Goal: Task Accomplishment & Management: Manage account settings

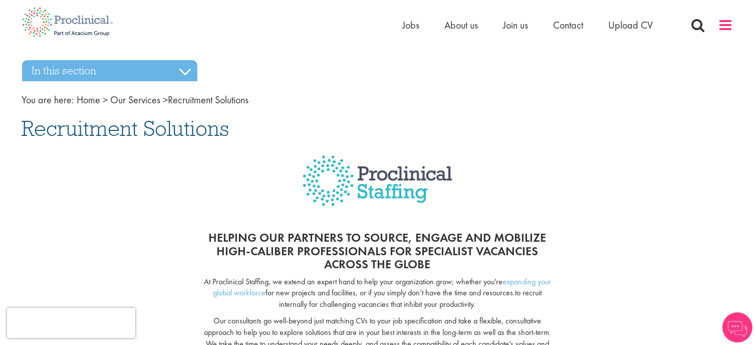
click at [723, 25] on span at bounding box center [725, 25] width 15 height 15
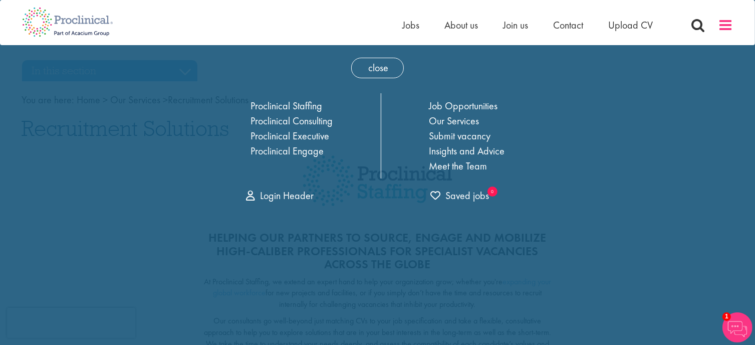
click at [721, 27] on span at bounding box center [725, 25] width 15 height 15
click at [69, 20] on img at bounding box center [68, 22] width 106 height 44
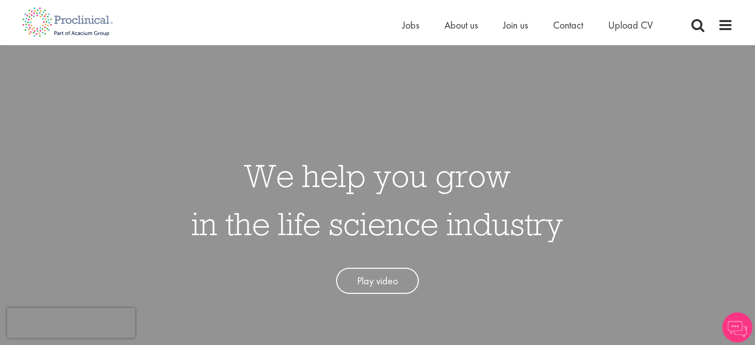
click at [736, 321] on img at bounding box center [737, 327] width 30 height 30
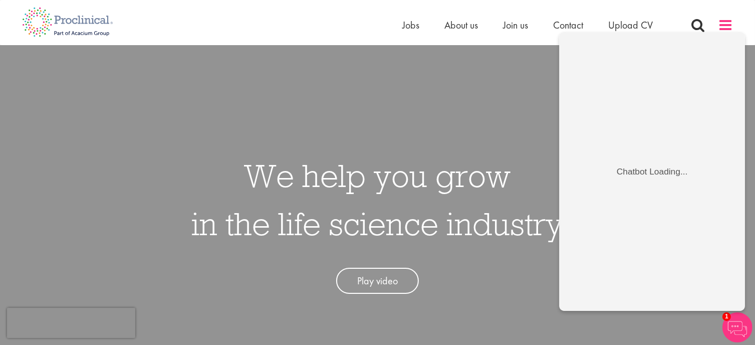
click at [730, 21] on span at bounding box center [725, 25] width 15 height 15
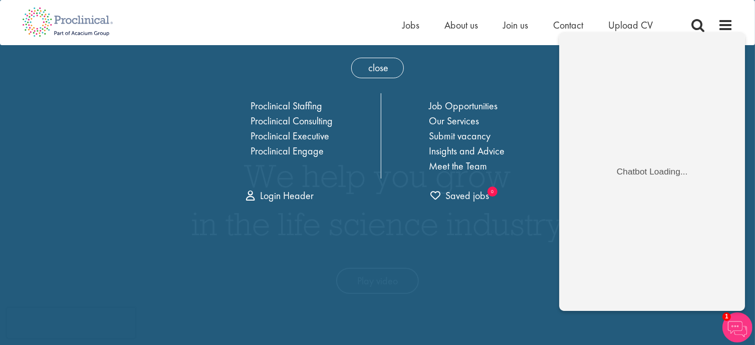
click at [507, 81] on div "close Home Jobs About us Join us Contact Upload CV Proclinical Staffing Proclin…" at bounding box center [377, 127] width 371 height 165
click at [276, 200] on link "Login Header" at bounding box center [280, 195] width 68 height 13
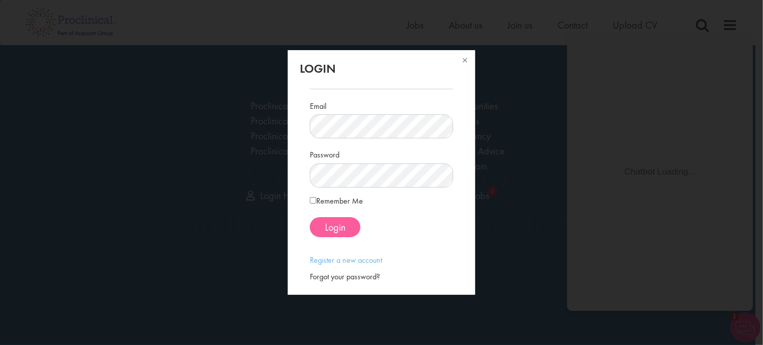
click at [343, 223] on span "Login" at bounding box center [335, 226] width 21 height 13
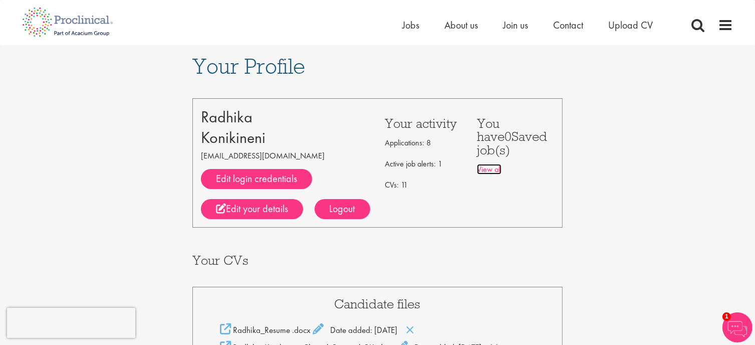
click at [497, 164] on link "View all" at bounding box center [489, 169] width 25 height 11
